Goal: Navigation & Orientation: Find specific page/section

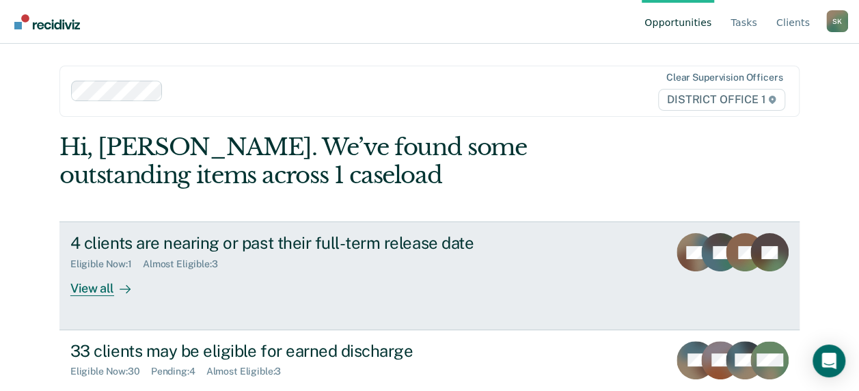
click at [114, 286] on div at bounding box center [122, 289] width 16 height 16
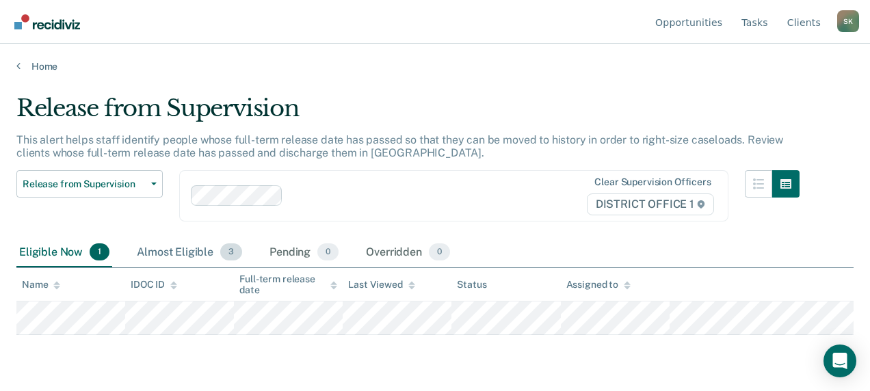
click at [168, 243] on div "Almost Eligible 3" at bounding box center [189, 253] width 111 height 30
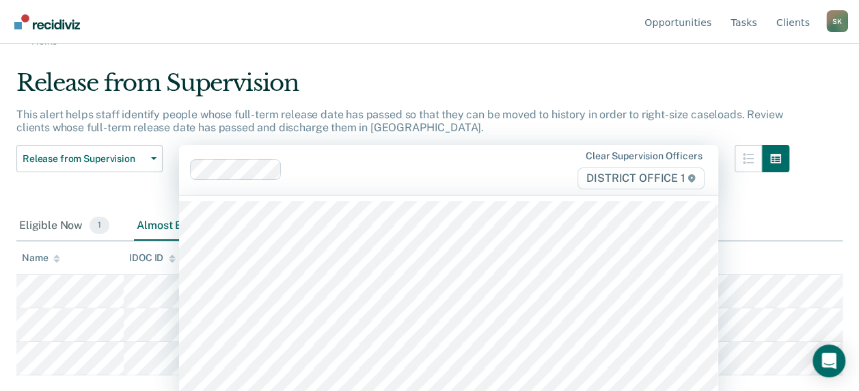
click at [336, 195] on div "29 results available. Use Up and Down to choose options, press Enter to select …" at bounding box center [448, 170] width 539 height 50
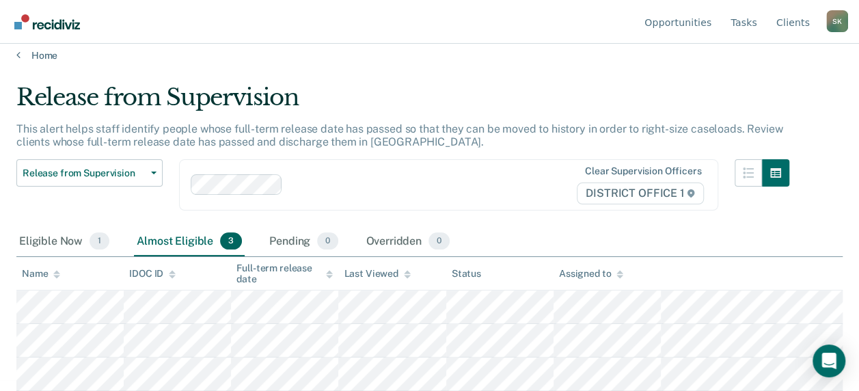
scroll to position [10, 0]
click at [360, 118] on div "Release from Supervision This alert helps staff identify people whose full-term…" at bounding box center [402, 156] width 773 height 144
click at [38, 234] on div "Eligible Now 1" at bounding box center [64, 243] width 96 height 30
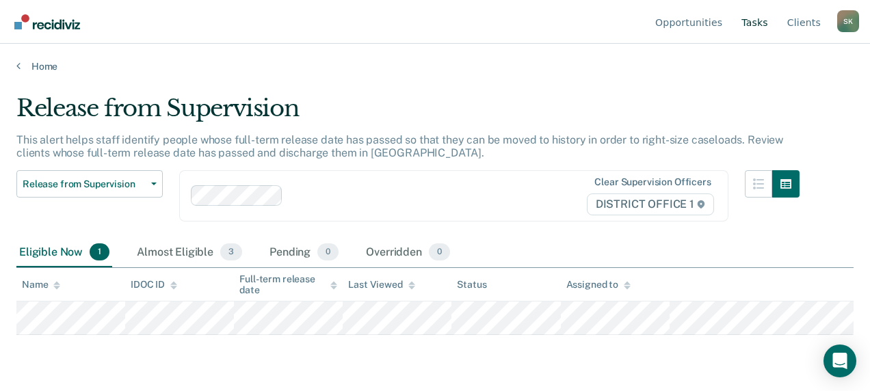
click at [760, 29] on link "Tasks" at bounding box center [754, 22] width 32 height 44
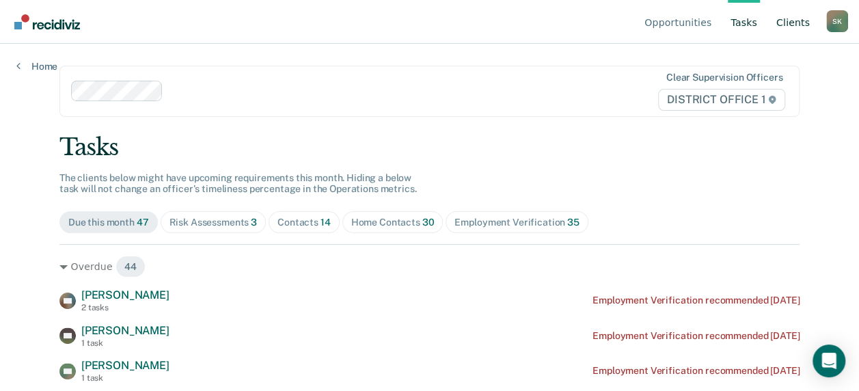
click at [803, 20] on link "Client s" at bounding box center [793, 22] width 39 height 44
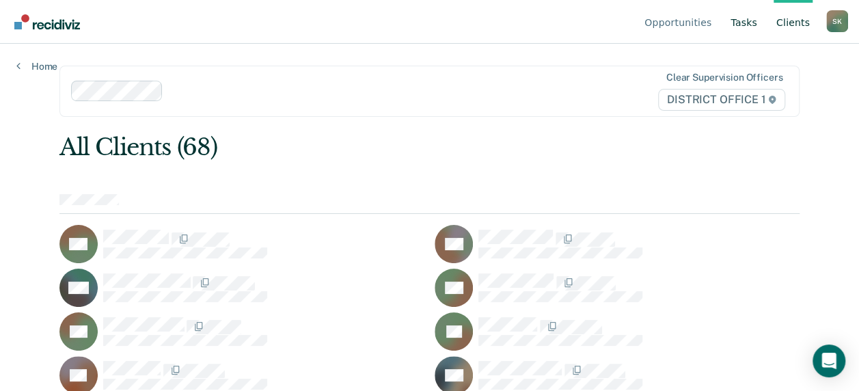
click at [755, 18] on link "Tasks" at bounding box center [744, 22] width 32 height 44
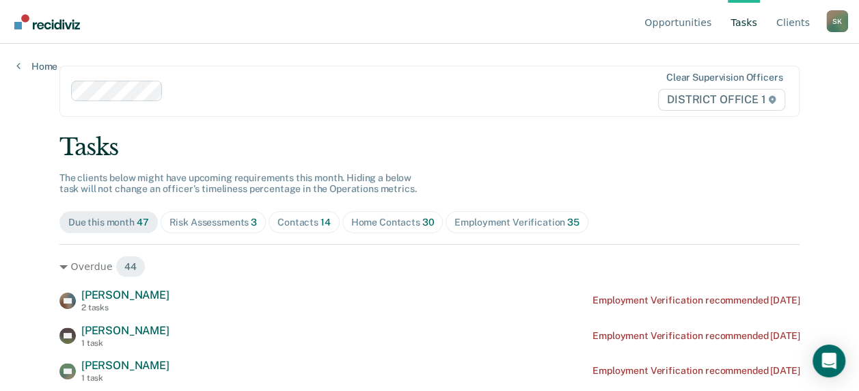
click at [187, 224] on div "Risk Assessments 3" at bounding box center [214, 223] width 88 height 12
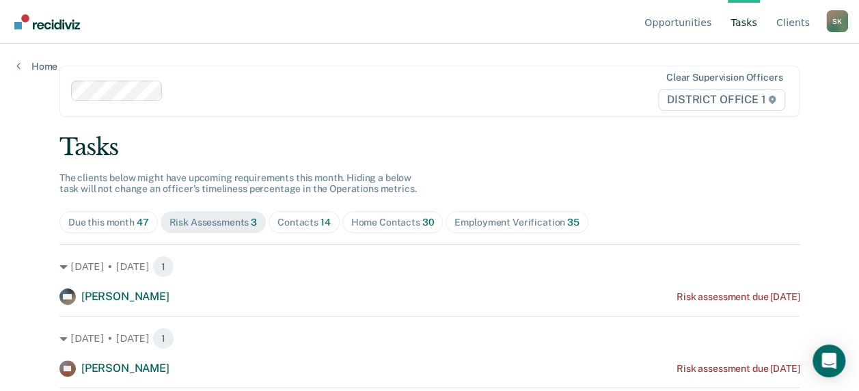
scroll to position [57, 0]
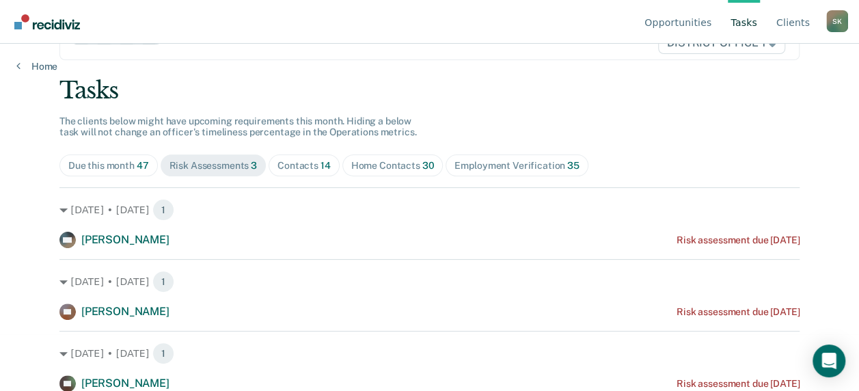
click at [393, 156] on span "Home Contacts 30" at bounding box center [392, 165] width 101 height 22
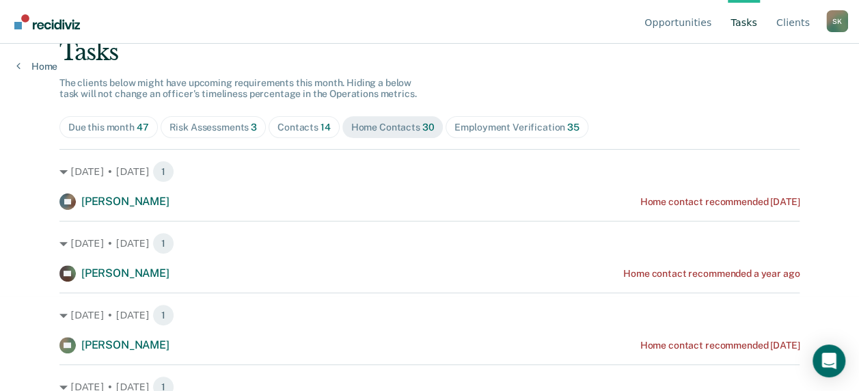
scroll to position [0, 0]
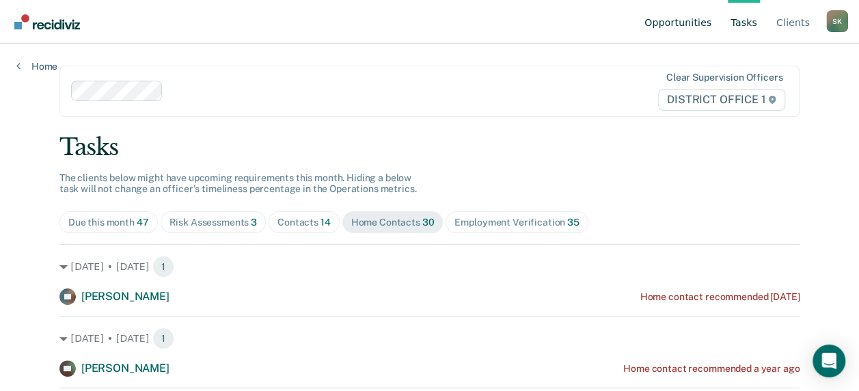
click at [691, 25] on link "Opportunities" at bounding box center [678, 22] width 72 height 44
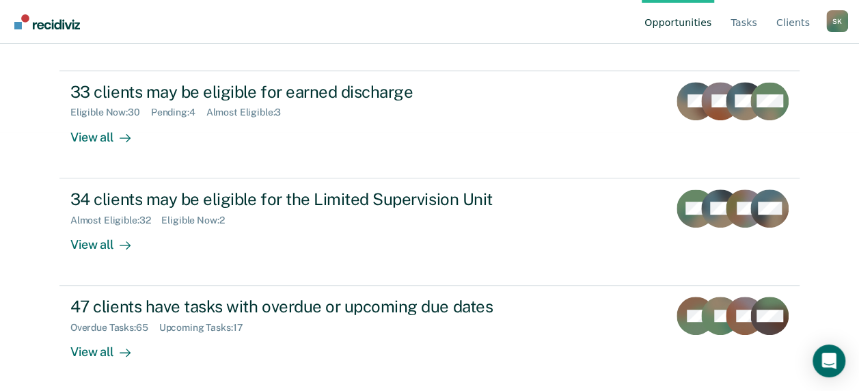
scroll to position [260, 0]
